Goal: Information Seeking & Learning: Learn about a topic

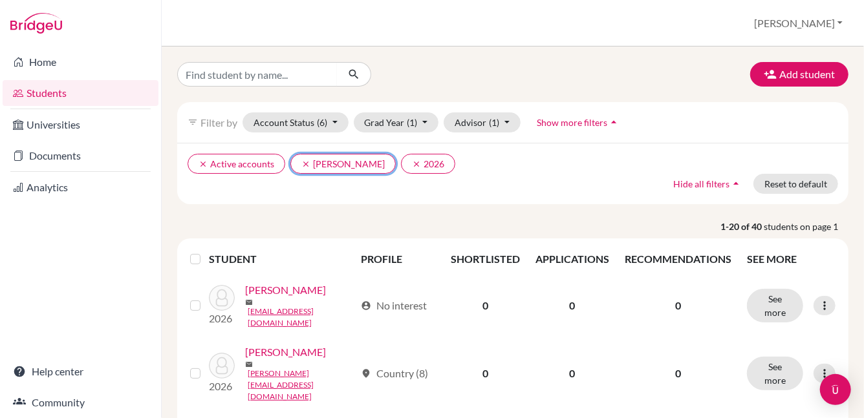
click at [303, 161] on icon "clear" at bounding box center [305, 164] width 9 height 9
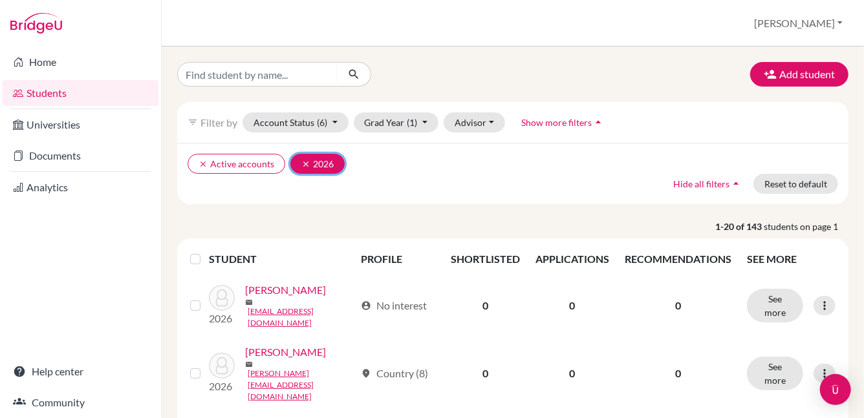
click at [305, 162] on icon "clear" at bounding box center [305, 164] width 9 height 9
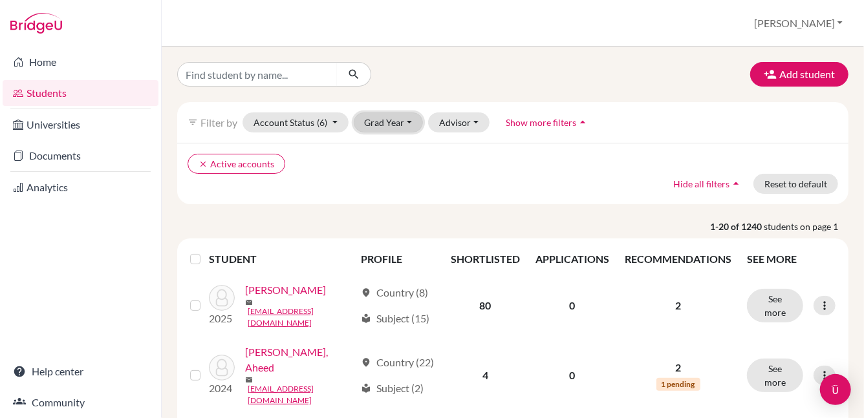
click at [409, 127] on button "Grad Year" at bounding box center [389, 122] width 70 height 20
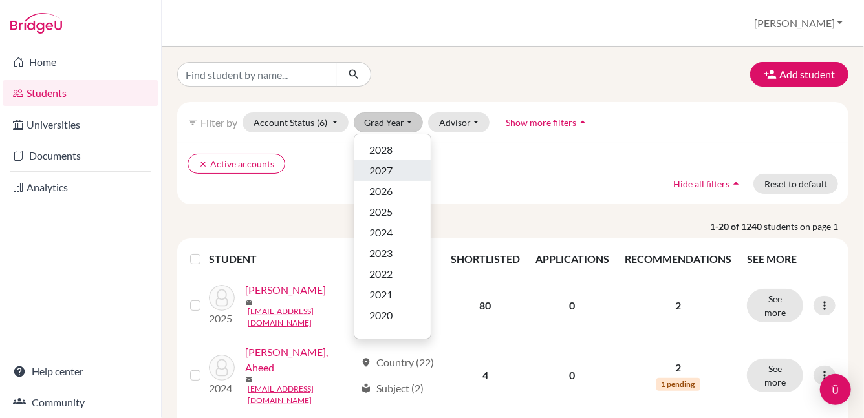
click at [399, 178] on button "2027" at bounding box center [392, 170] width 76 height 21
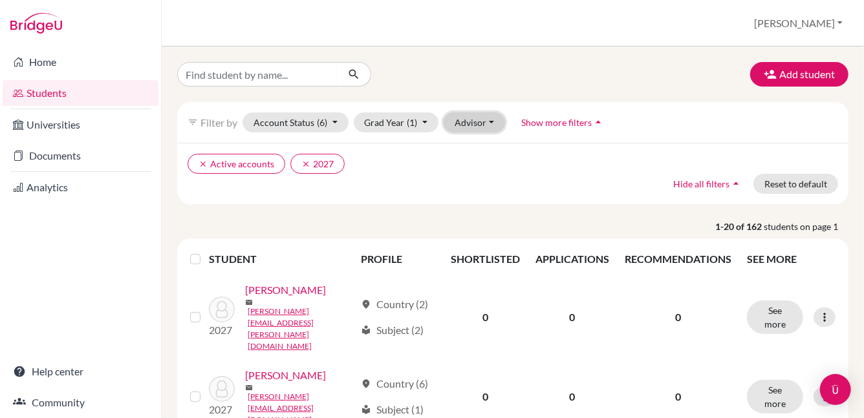
click at [481, 124] on button "Advisor" at bounding box center [474, 122] width 61 height 20
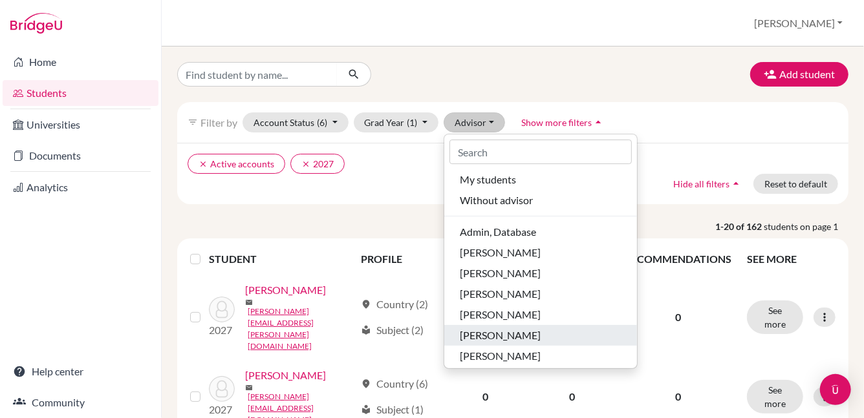
click at [475, 336] on span "[PERSON_NAME]" at bounding box center [500, 336] width 81 height 16
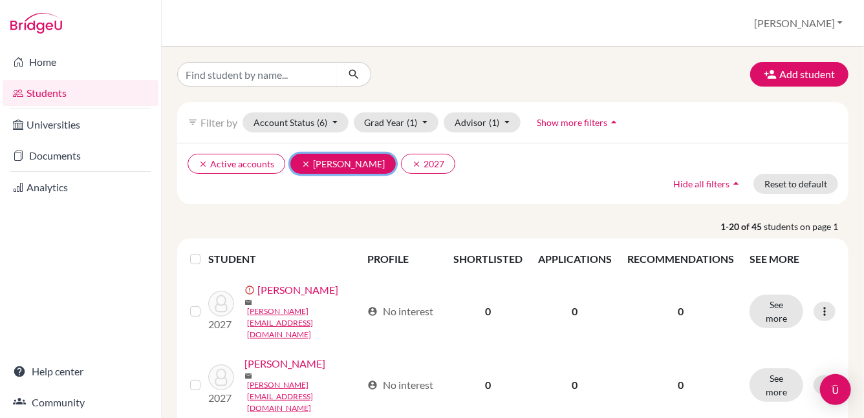
click at [302, 160] on icon "clear" at bounding box center [305, 164] width 9 height 9
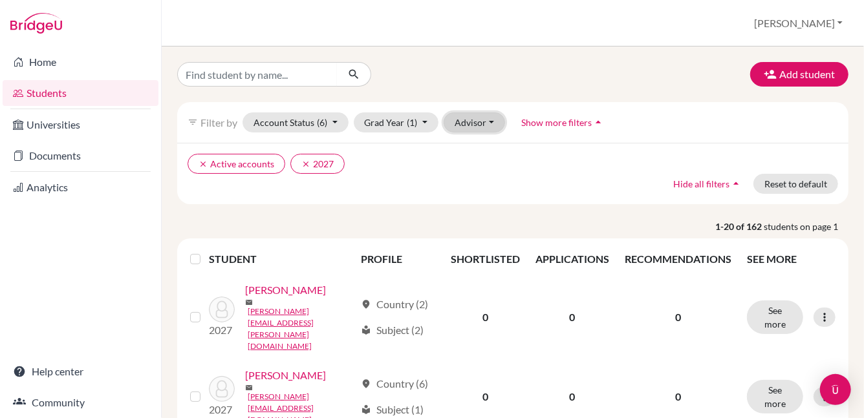
click at [467, 125] on button "Advisor" at bounding box center [474, 122] width 61 height 20
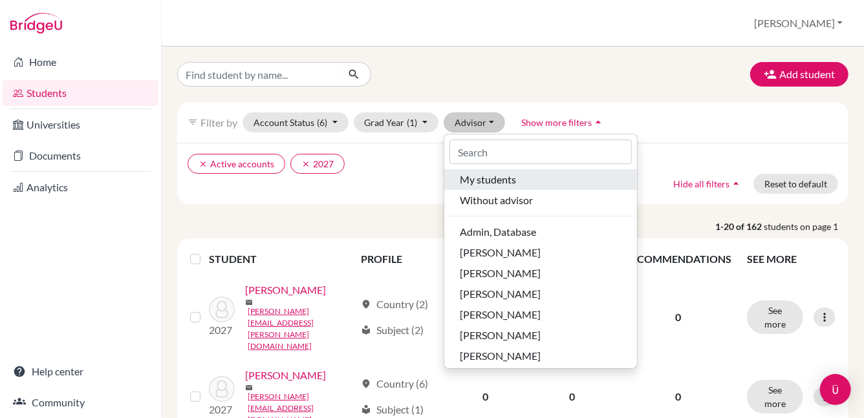
click at [466, 179] on span "My students" at bounding box center [488, 180] width 56 height 16
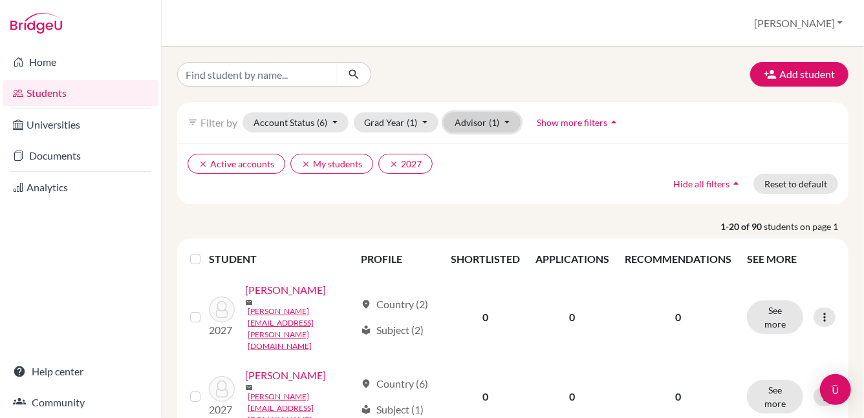
click at [498, 125] on span "(1)" at bounding box center [494, 122] width 10 height 11
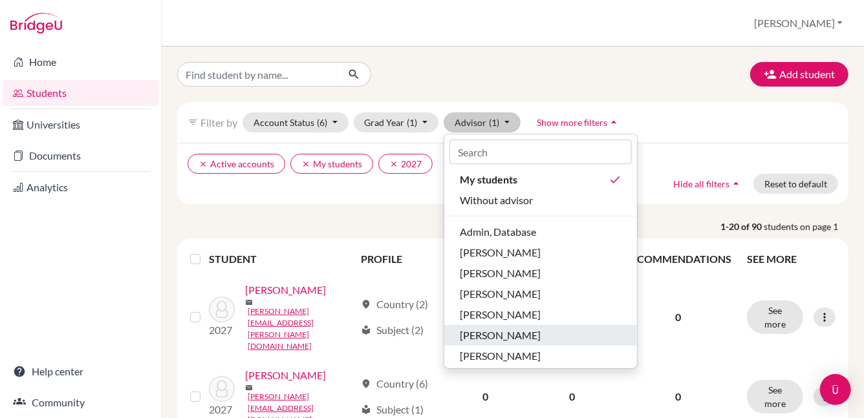
click at [520, 330] on span "[PERSON_NAME]" at bounding box center [500, 336] width 81 height 16
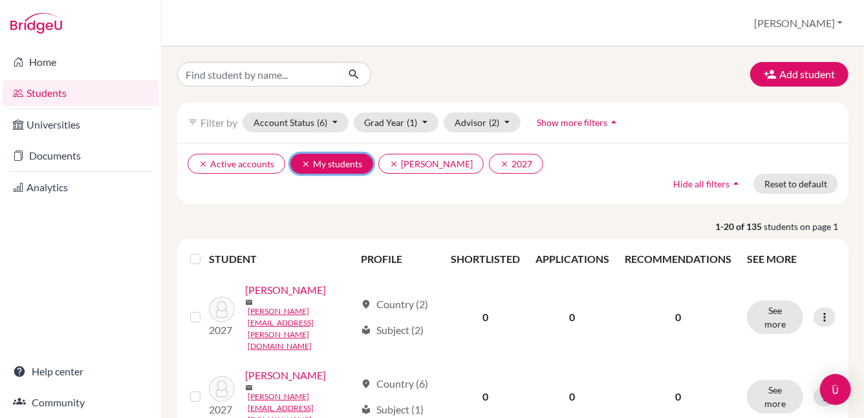
click at [306, 165] on icon "clear" at bounding box center [305, 164] width 9 height 9
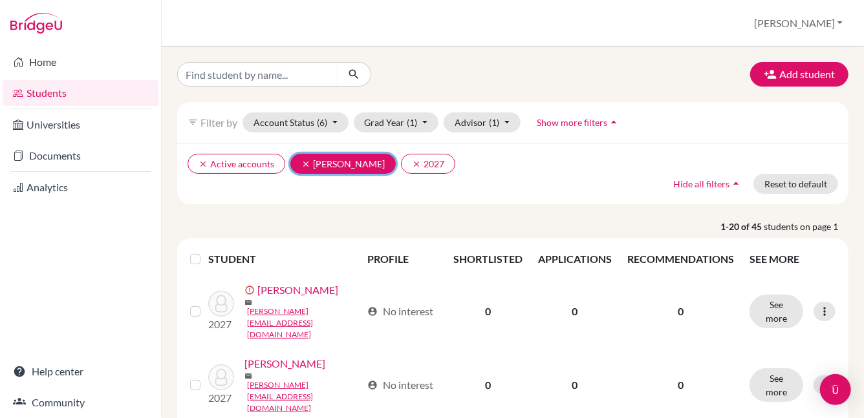
click at [305, 162] on icon "clear" at bounding box center [305, 164] width 9 height 9
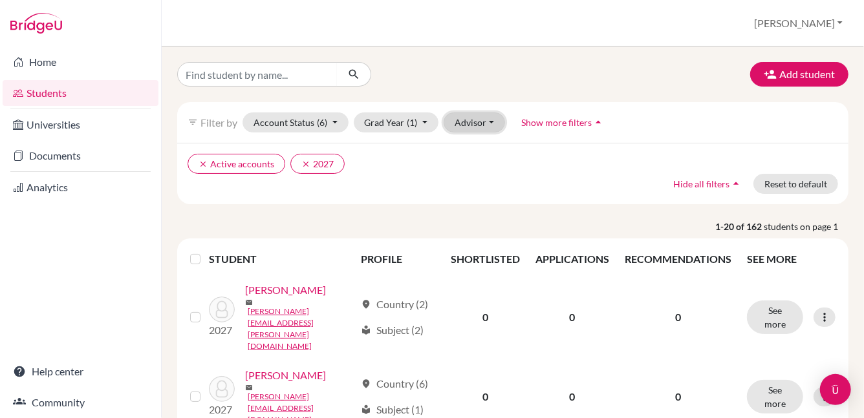
click at [477, 118] on button "Advisor" at bounding box center [474, 122] width 61 height 20
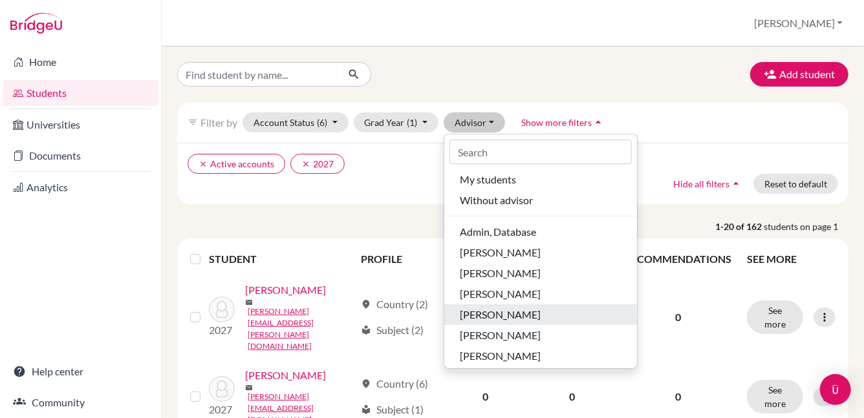
click at [493, 316] on span "[PERSON_NAME]" at bounding box center [500, 315] width 81 height 16
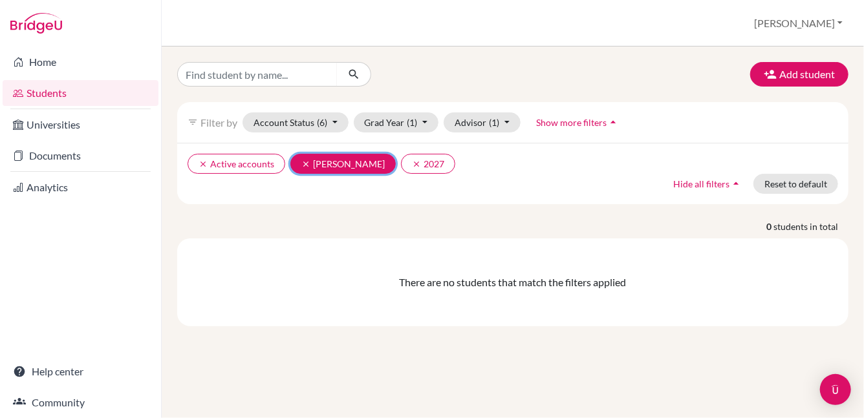
click at [301, 162] on icon "clear" at bounding box center [305, 164] width 9 height 9
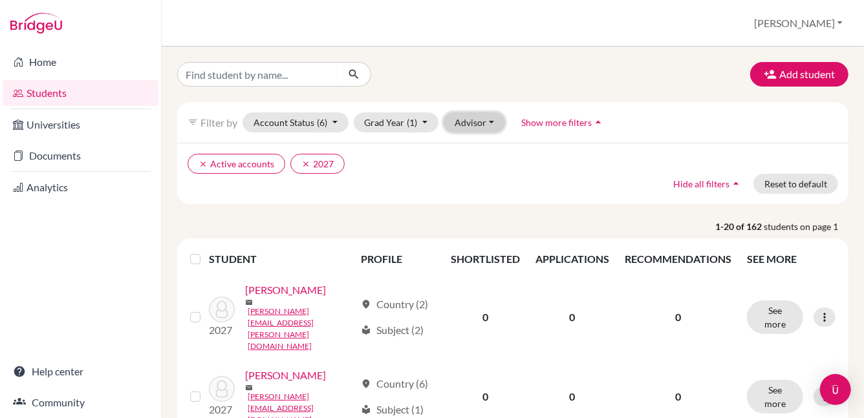
click at [486, 128] on button "Advisor" at bounding box center [474, 122] width 61 height 20
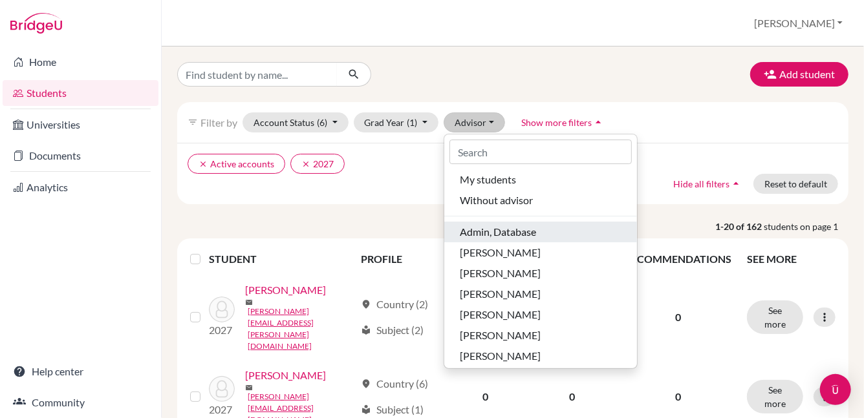
click at [529, 233] on span "Admin, Database" at bounding box center [498, 232] width 76 height 16
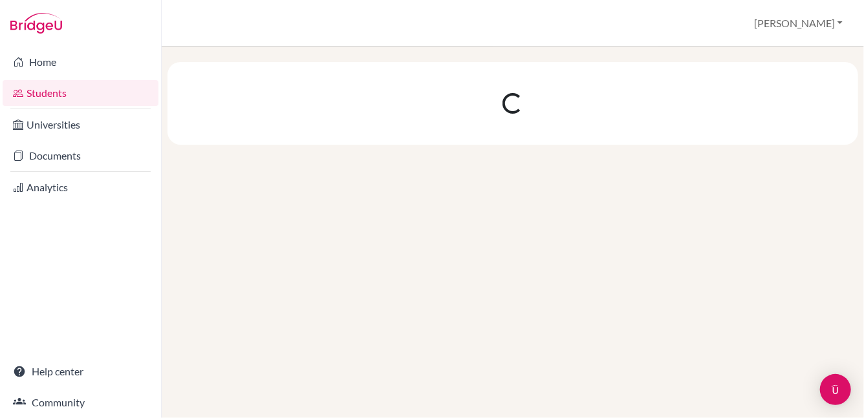
click at [529, 233] on div at bounding box center [513, 233] width 702 height 372
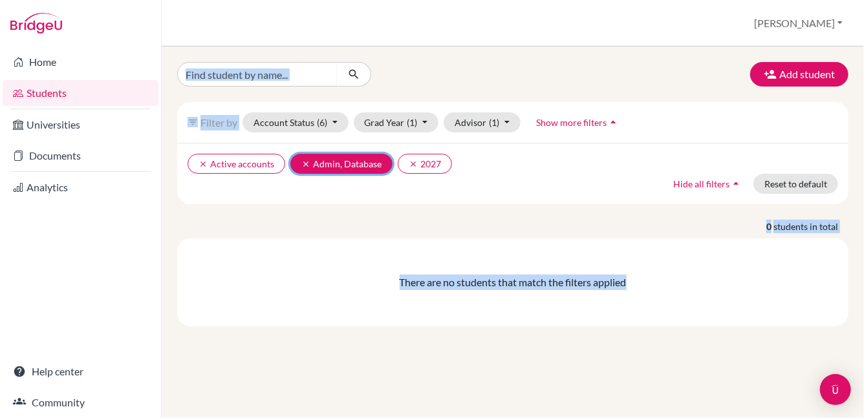
click at [306, 164] on icon "clear" at bounding box center [305, 164] width 9 height 9
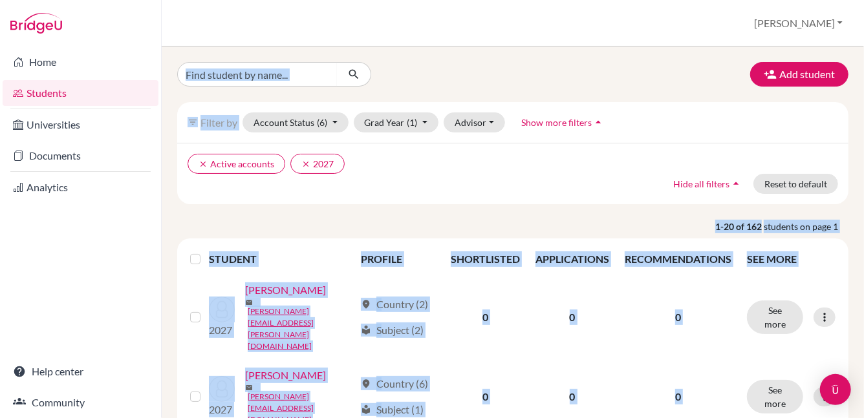
click at [452, 223] on p "1-20 of 162 students on page 1" at bounding box center [512, 227] width 691 height 14
